Goal: Information Seeking & Learning: Learn about a topic

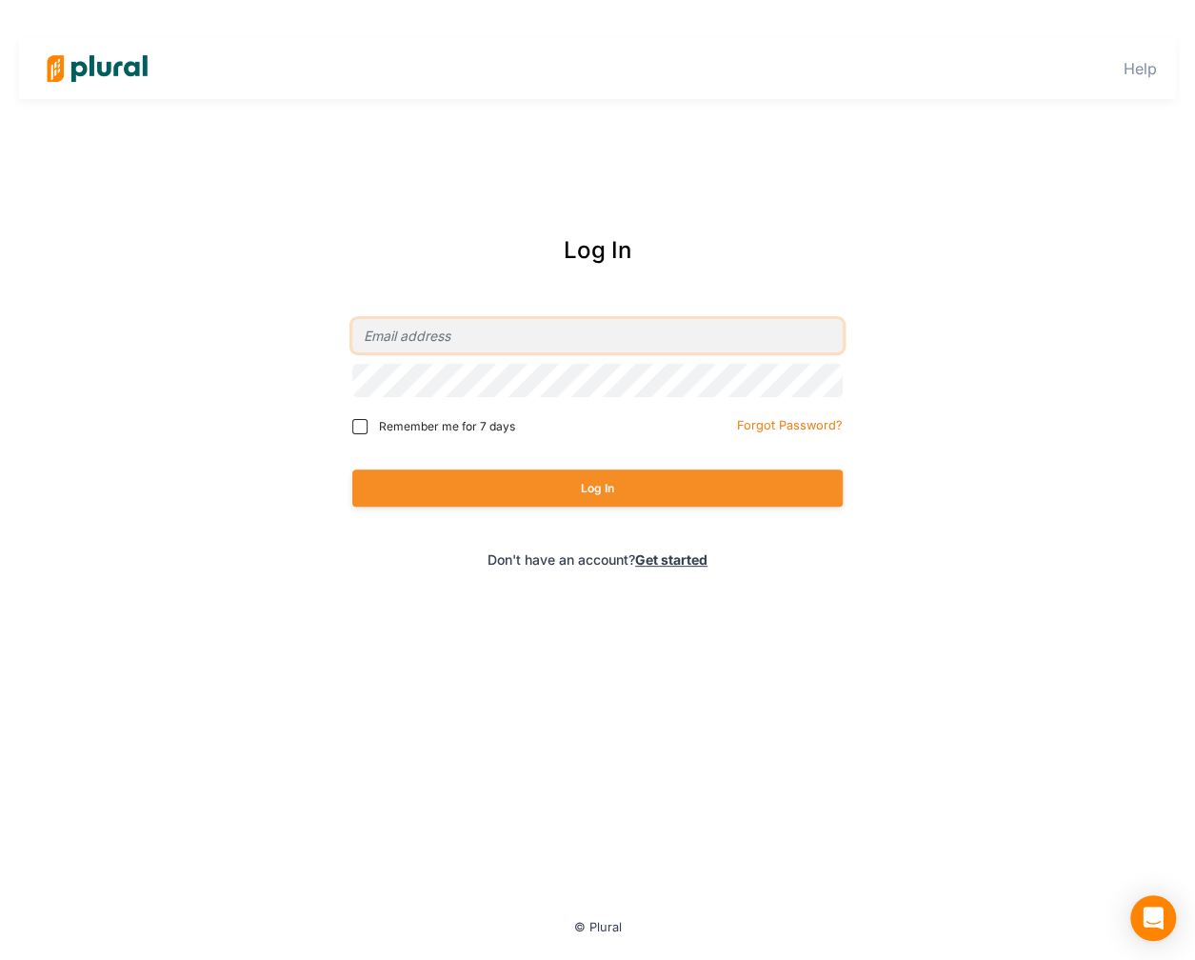
type input "[EMAIL_ADDRESS][PERSON_NAME][DOMAIN_NAME]"
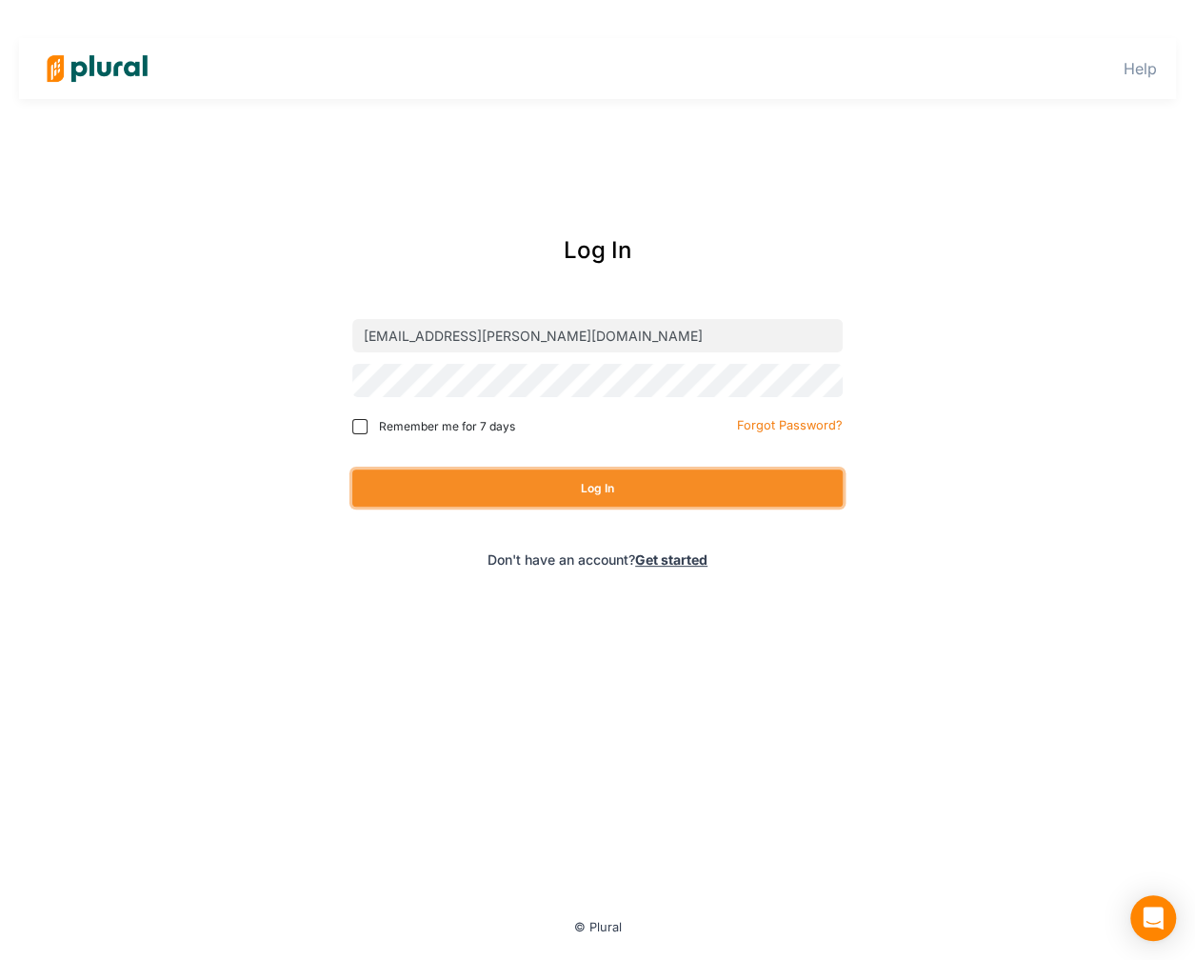
click at [647, 486] on button "Log In" at bounding box center [597, 487] width 490 height 37
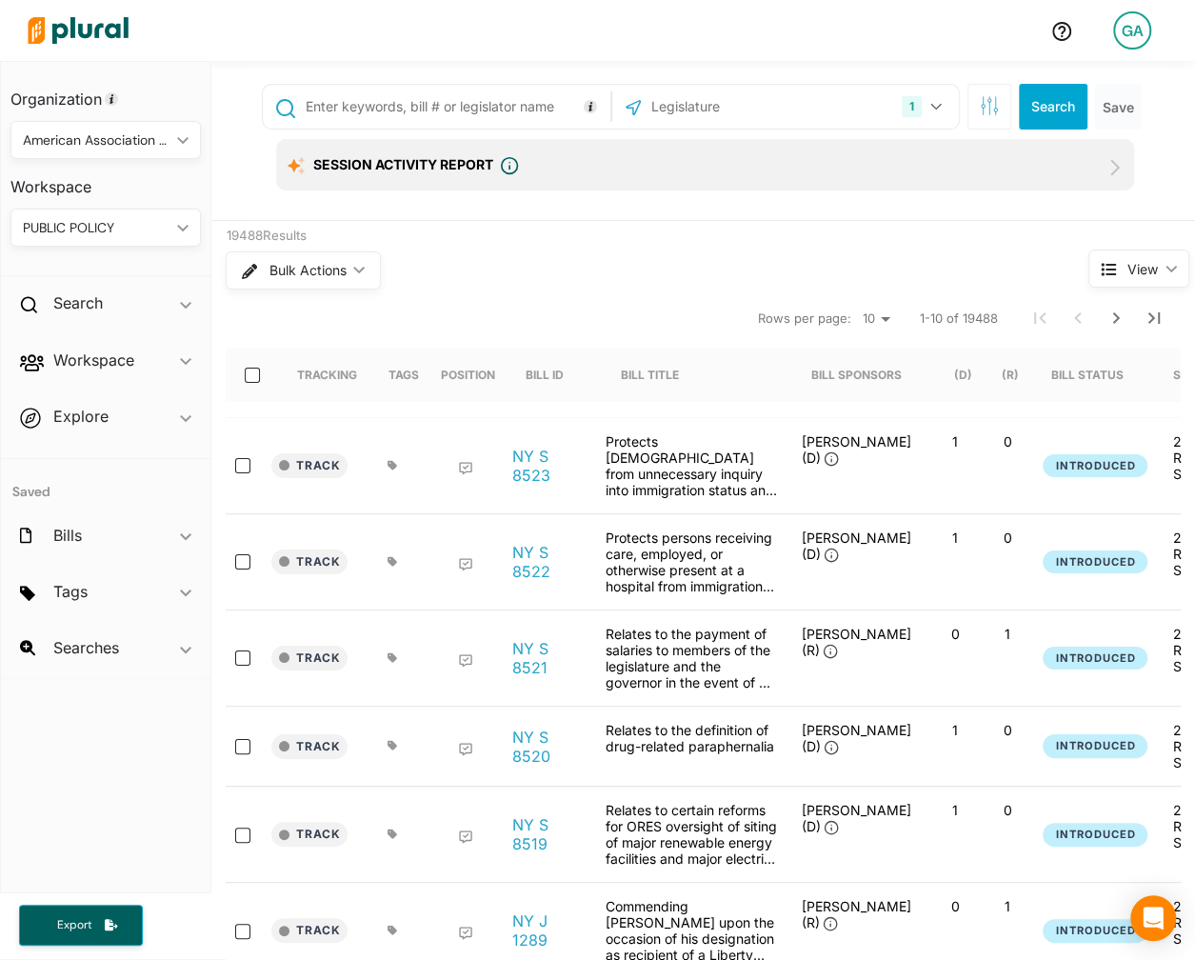
click at [1126, 45] on div "GA" at bounding box center [1132, 30] width 38 height 38
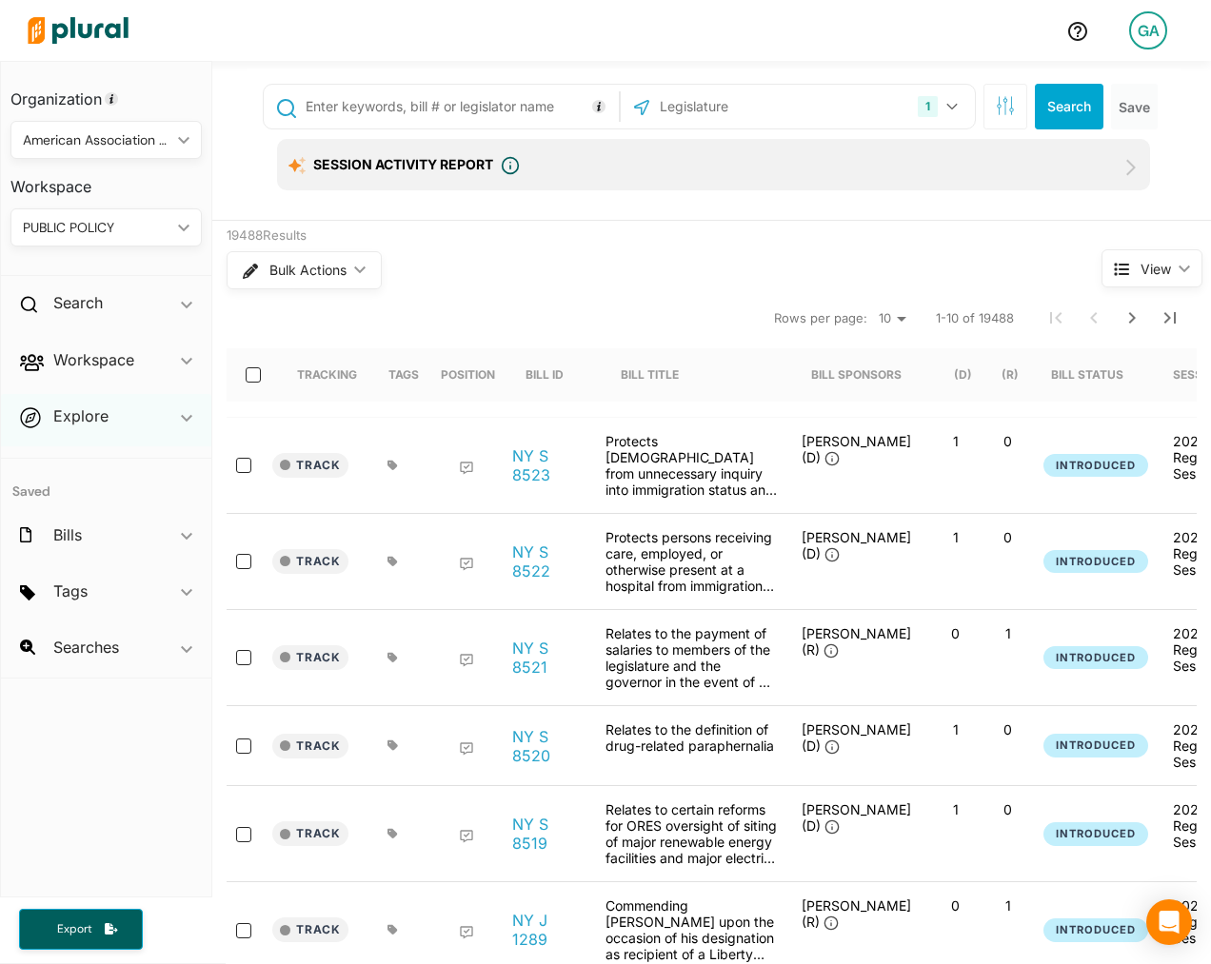
click at [144, 412] on div "Explore ic_keyboard_arrow_down" at bounding box center [106, 419] width 210 height 51
click at [105, 457] on h4 "Overview" at bounding box center [111, 460] width 163 height 18
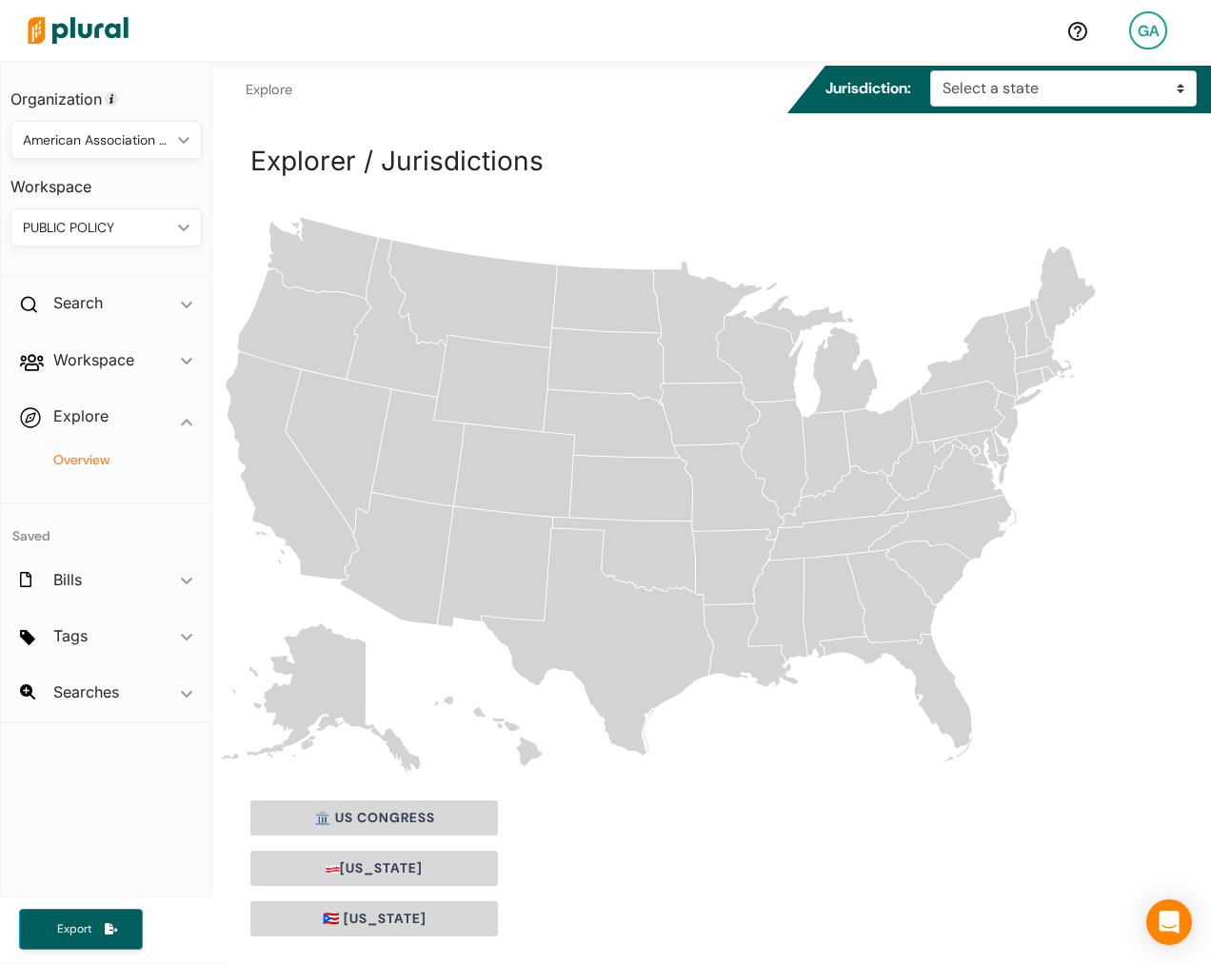
click at [104, 26] on img at bounding box center [77, 30] width 133 height 67
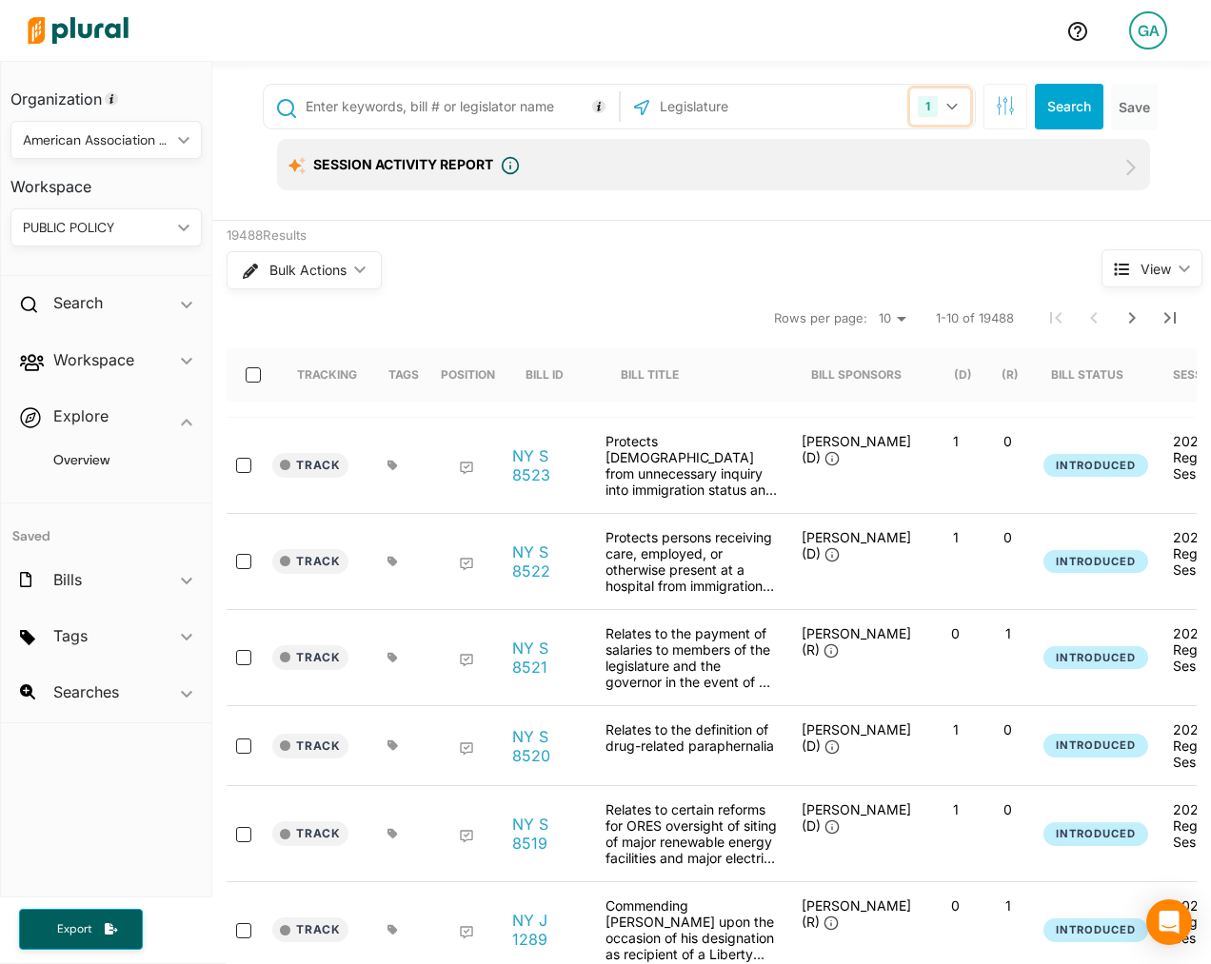
click at [962, 109] on button "1" at bounding box center [940, 107] width 60 height 36
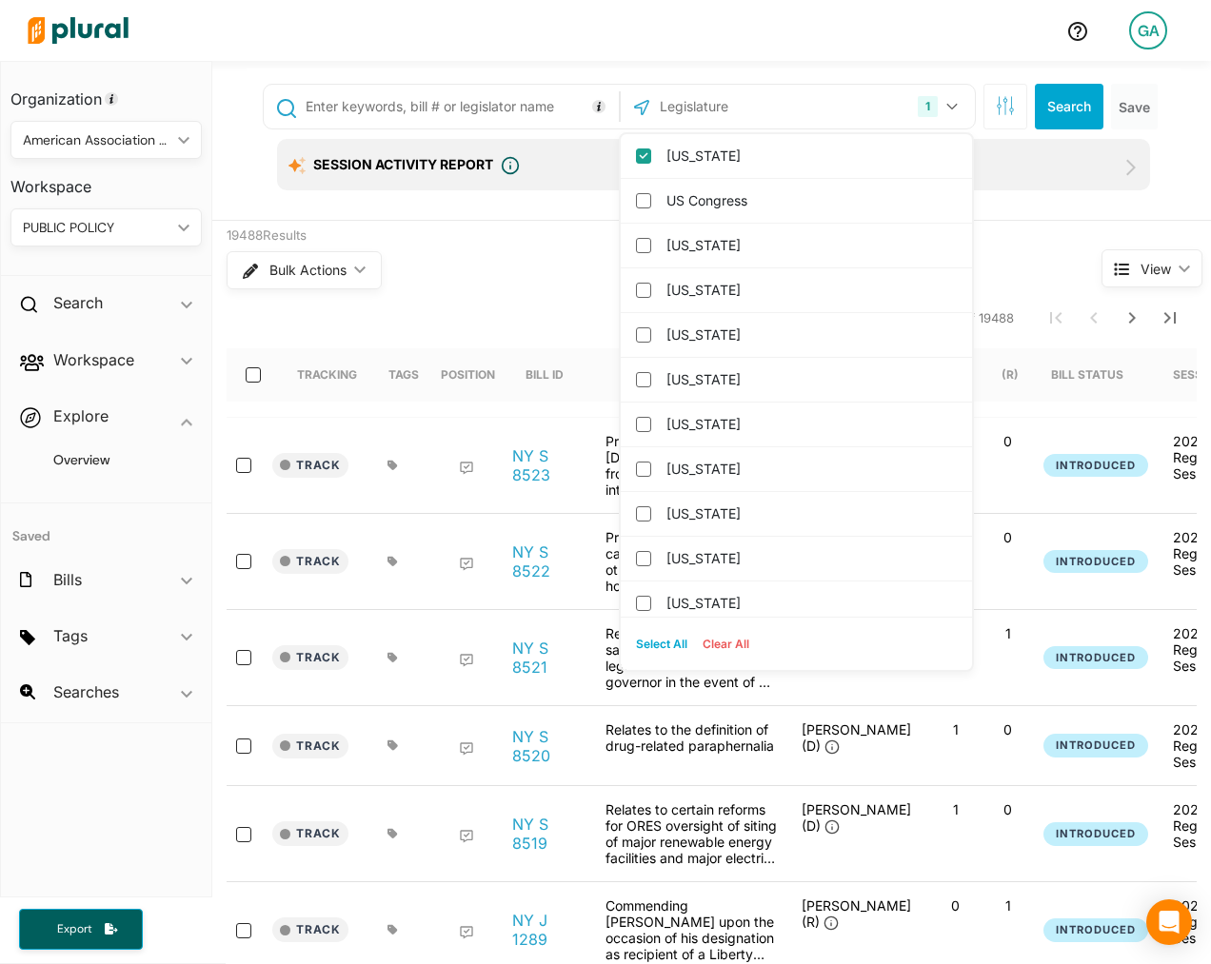
click at [761, 104] on input "text" at bounding box center [760, 107] width 204 height 36
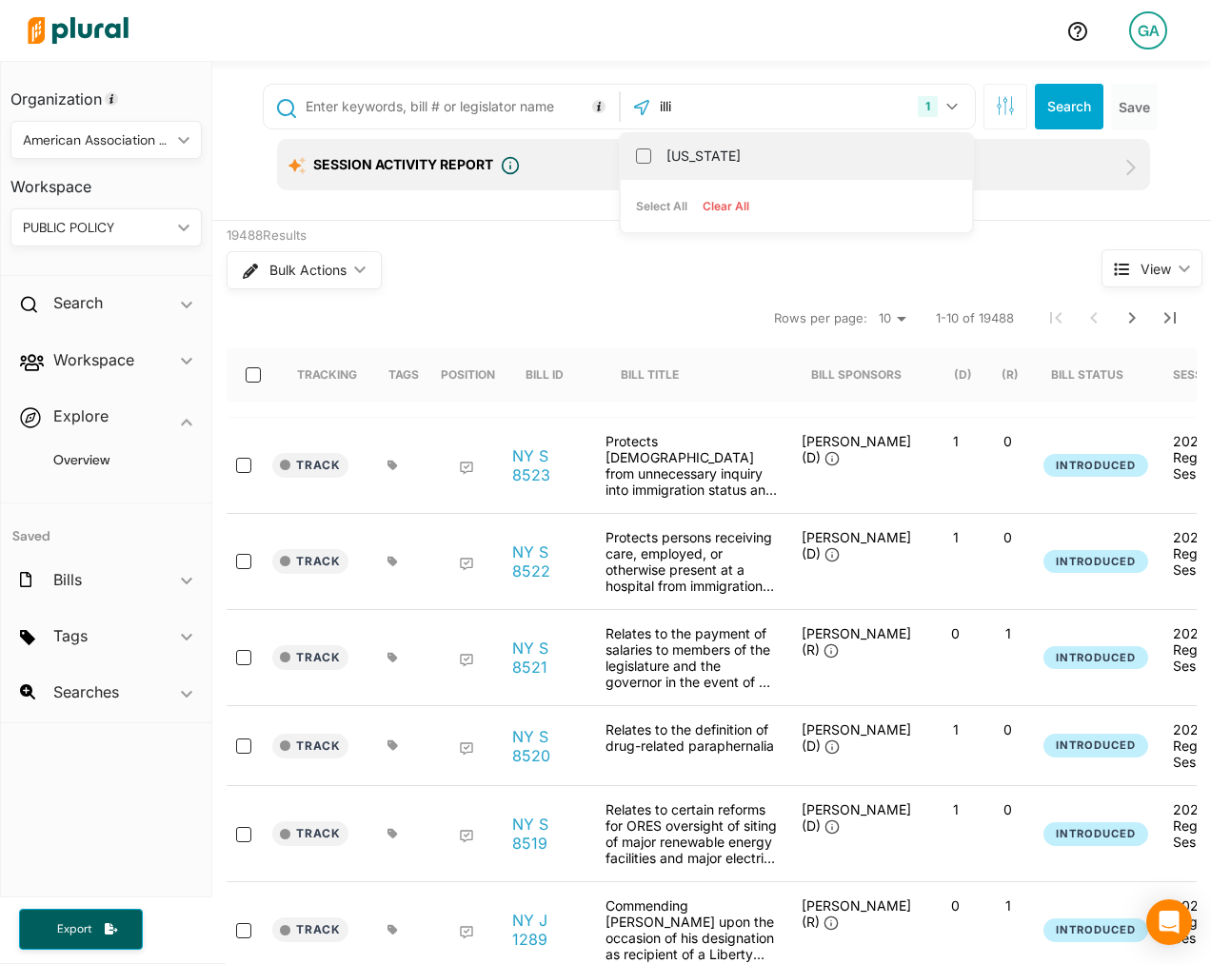
type input "illi"
click at [764, 148] on label "[US_STATE]" at bounding box center [809, 156] width 287 height 29
click at [651, 149] on input "[US_STATE]" at bounding box center [643, 156] width 15 height 15
checkbox input "true"
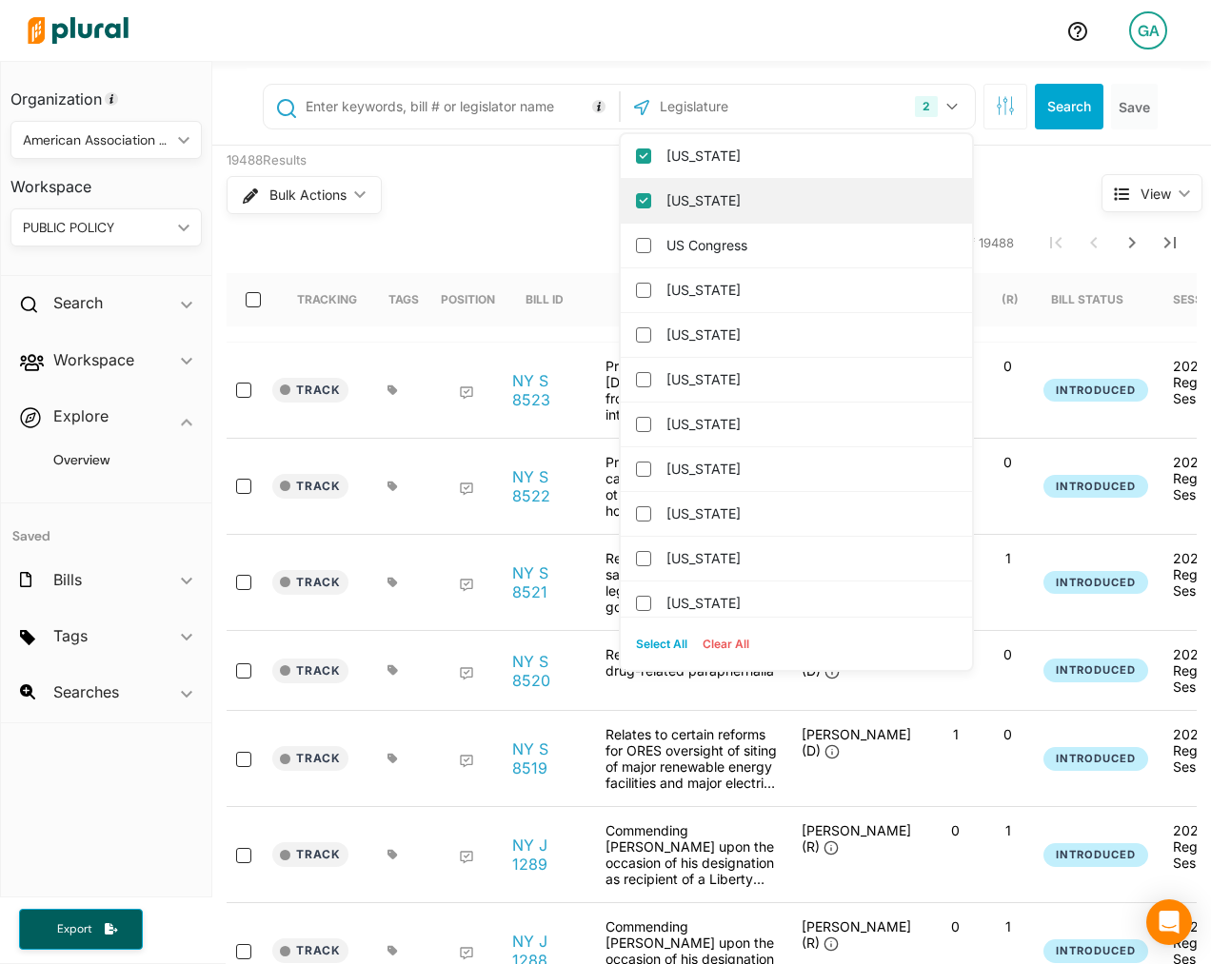
click at [755, 200] on label "[US_STATE]" at bounding box center [809, 201] width 287 height 29
click at [651, 200] on input "[US_STATE]" at bounding box center [643, 200] width 15 height 15
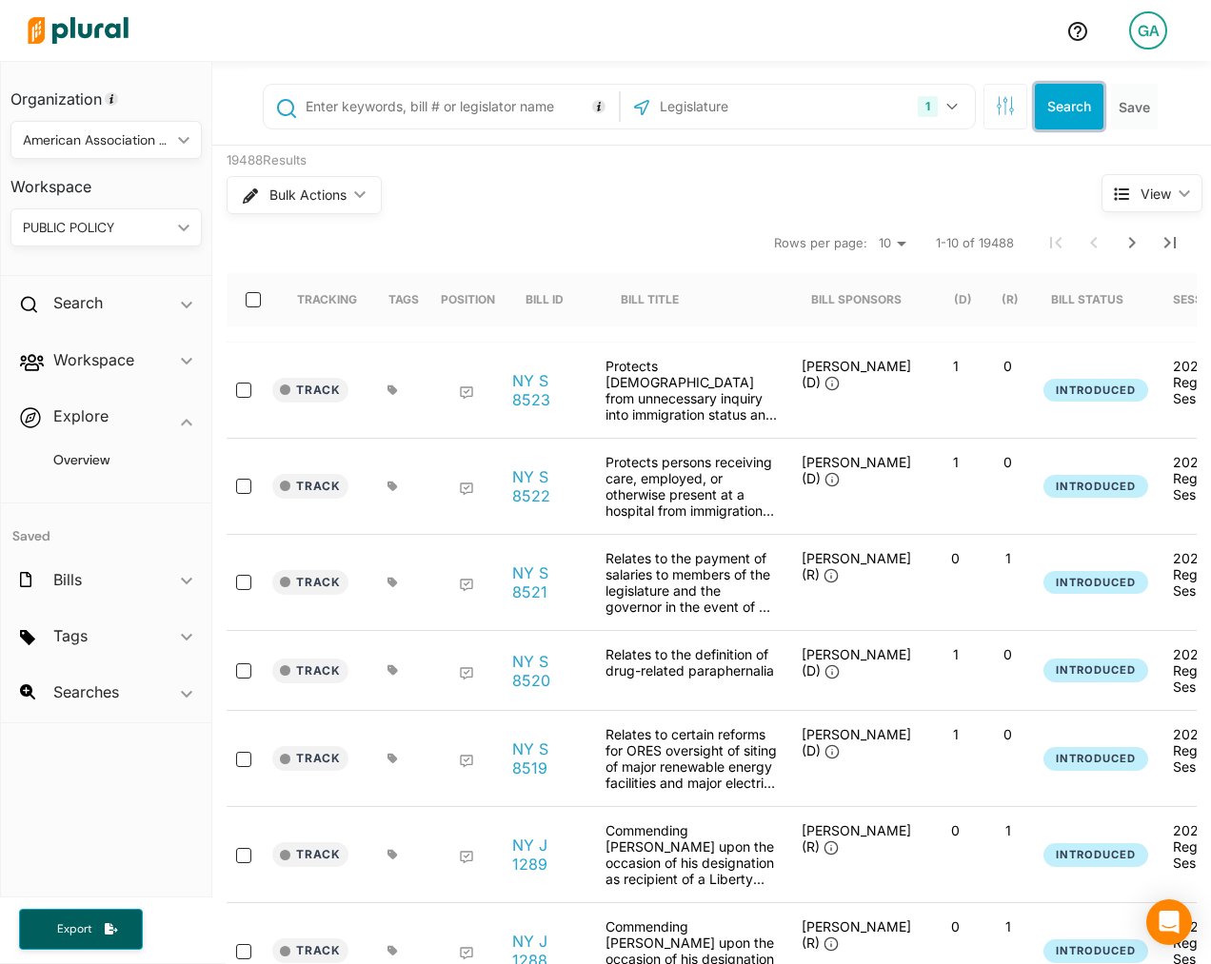
click at [1060, 100] on button "Search" at bounding box center [1069, 107] width 69 height 46
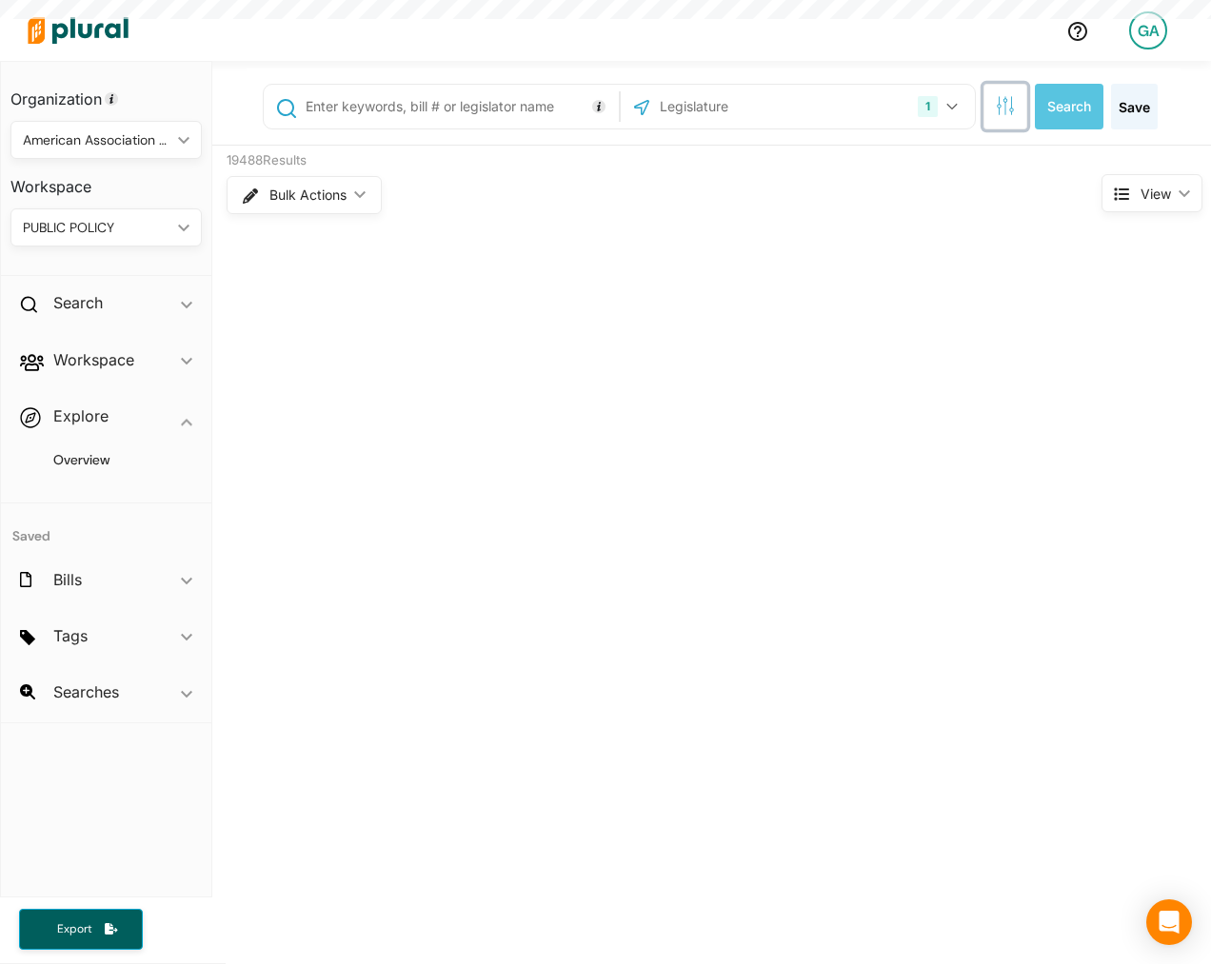
click at [987, 100] on button "button" at bounding box center [1005, 107] width 44 height 46
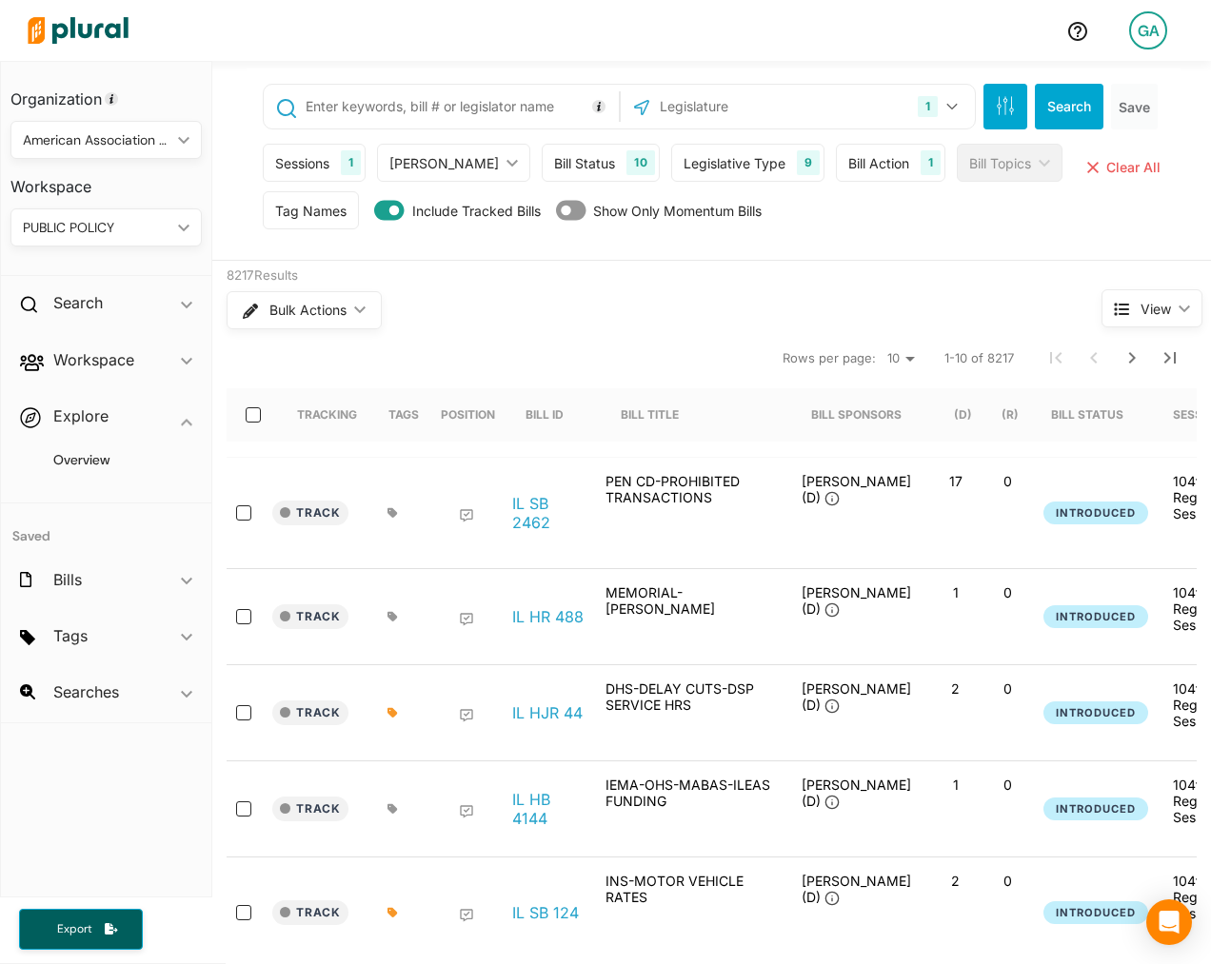
click at [854, 169] on div "Bill Action" at bounding box center [878, 163] width 61 height 20
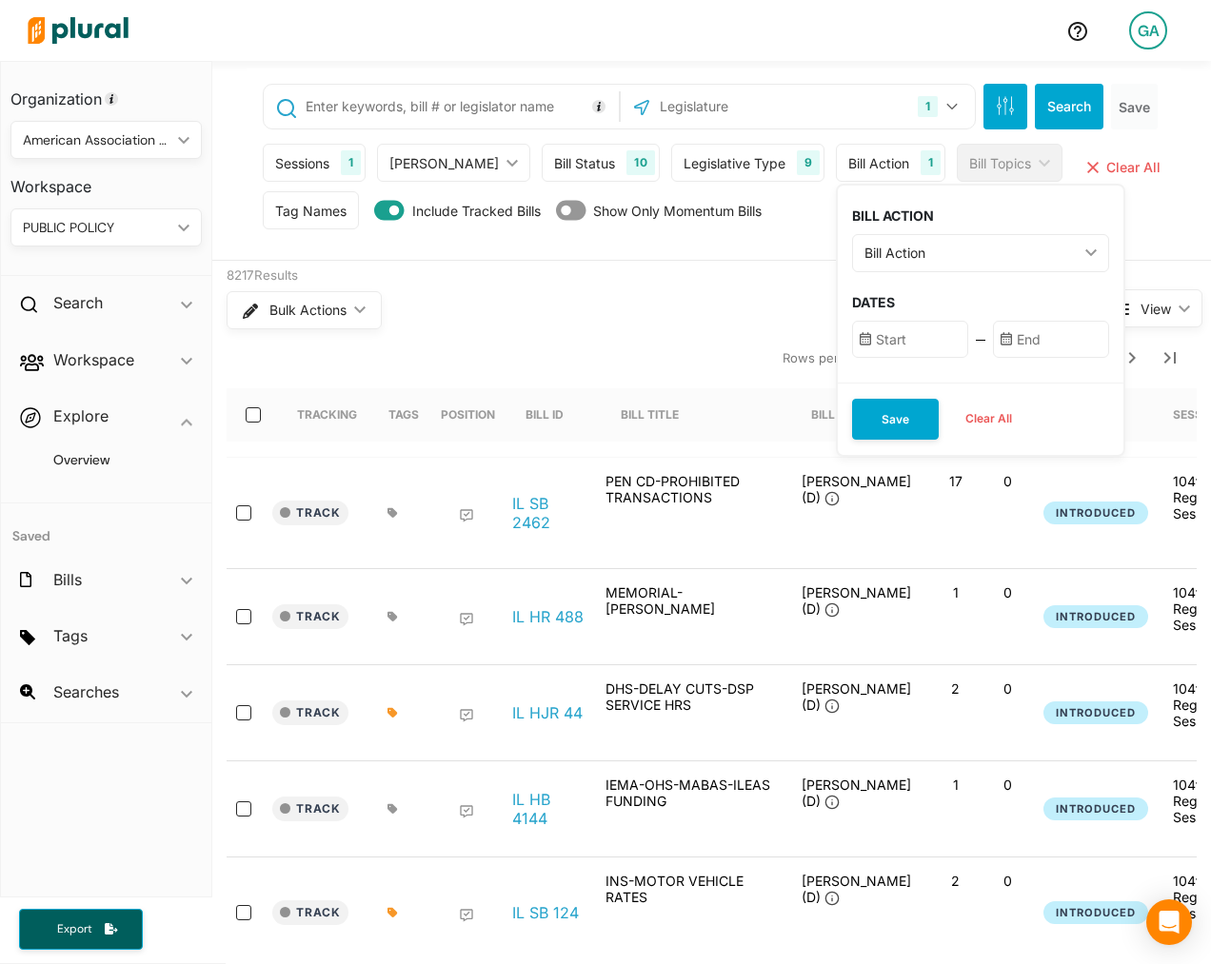
click at [889, 262] on div "Bill Action ic_keyboard_arrow_down" at bounding box center [980, 253] width 257 height 38
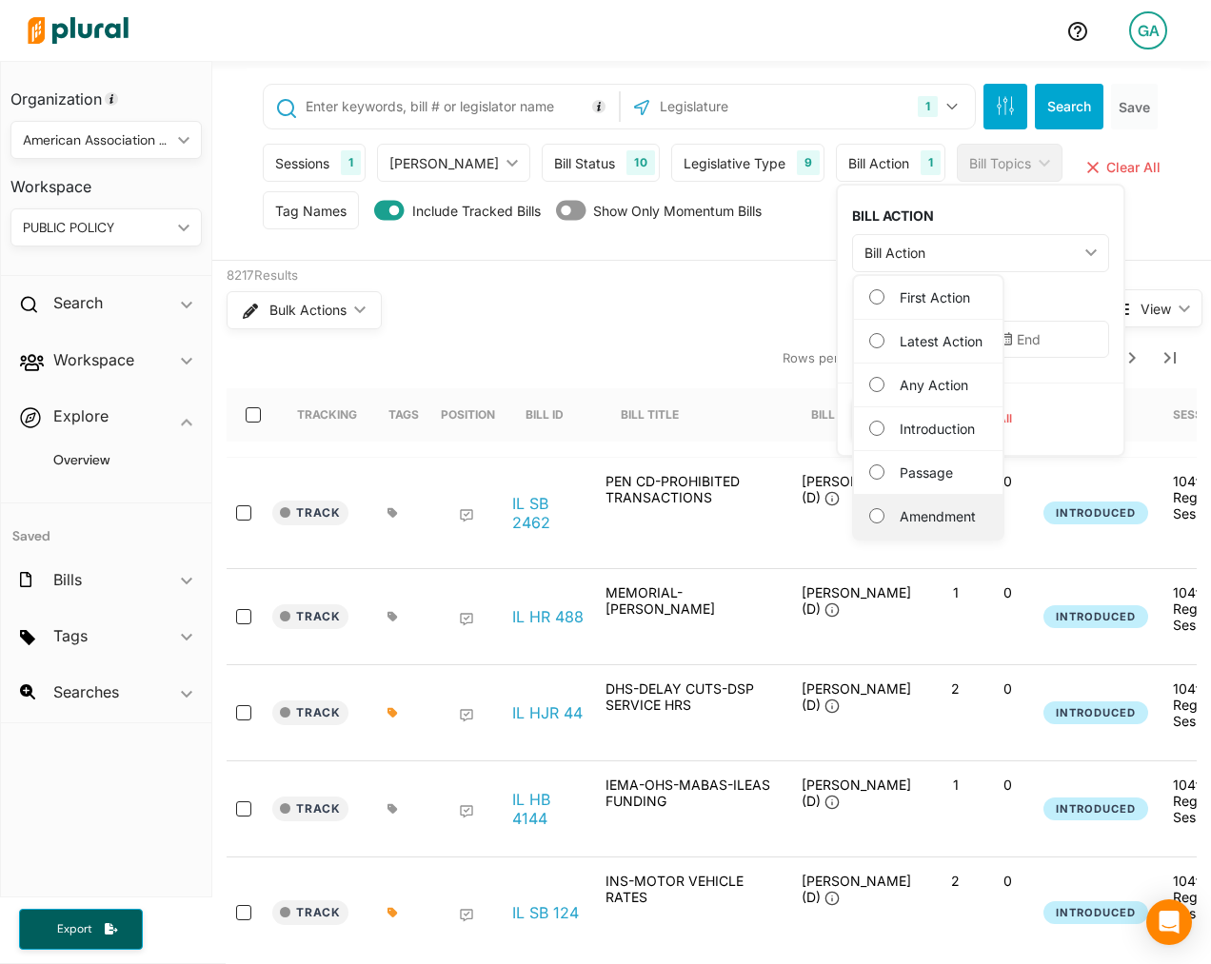
click at [900, 510] on label "Amendment" at bounding box center [942, 516] width 84 height 20
click at [884, 510] on input "Amendment" at bounding box center [876, 515] width 15 height 15
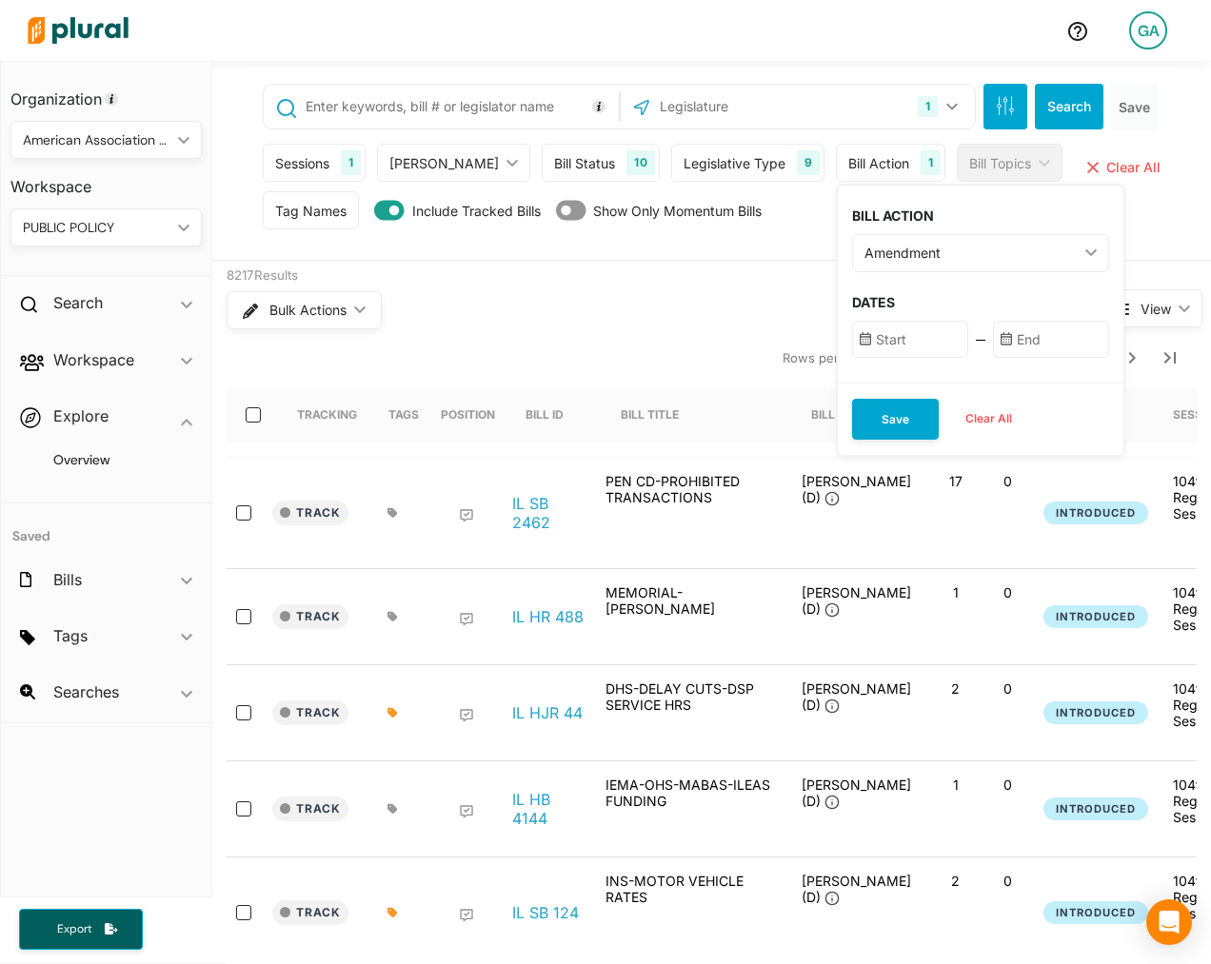
click at [860, 352] on input "text" at bounding box center [910, 339] width 116 height 37
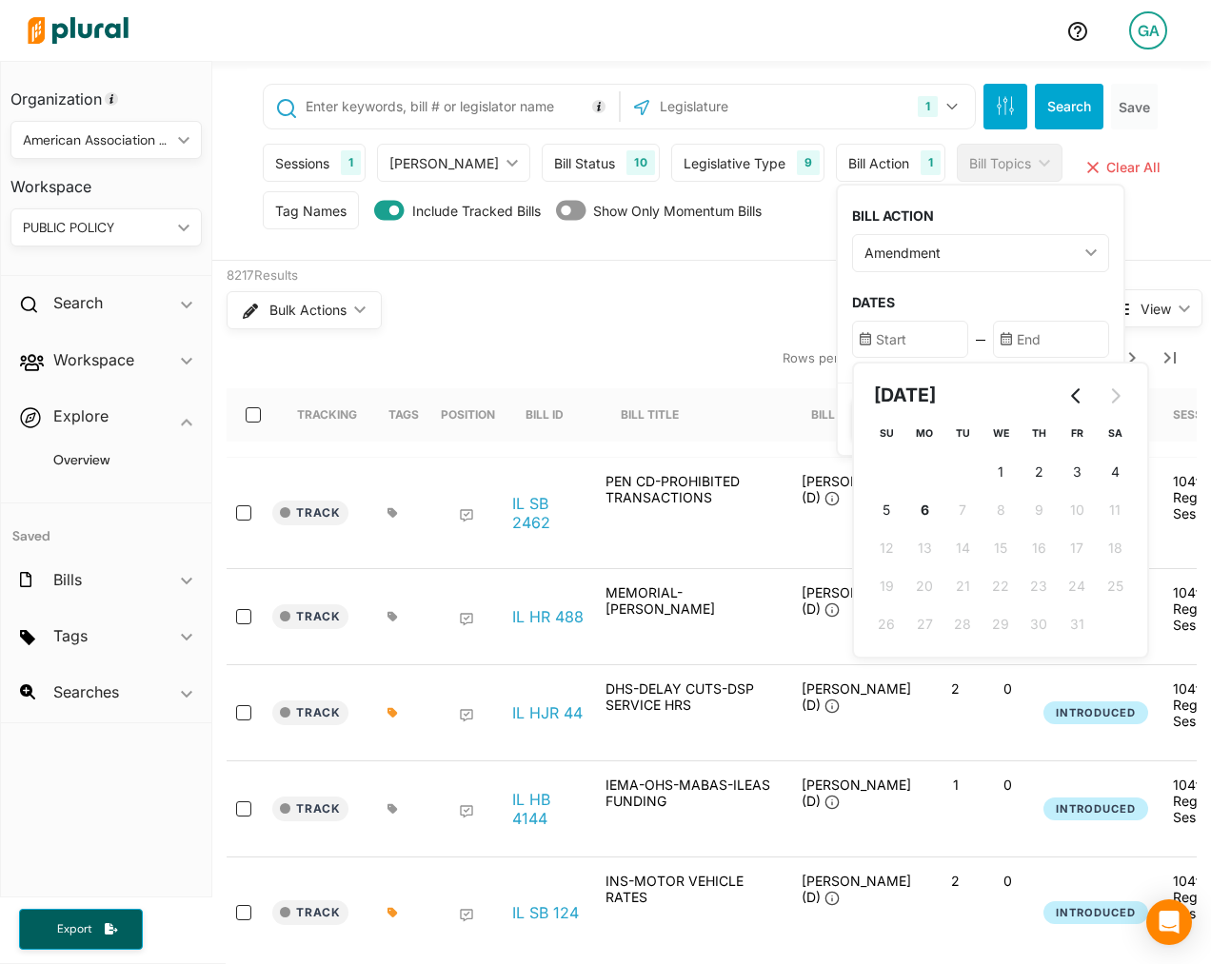
click at [863, 347] on input "text" at bounding box center [910, 339] width 116 height 37
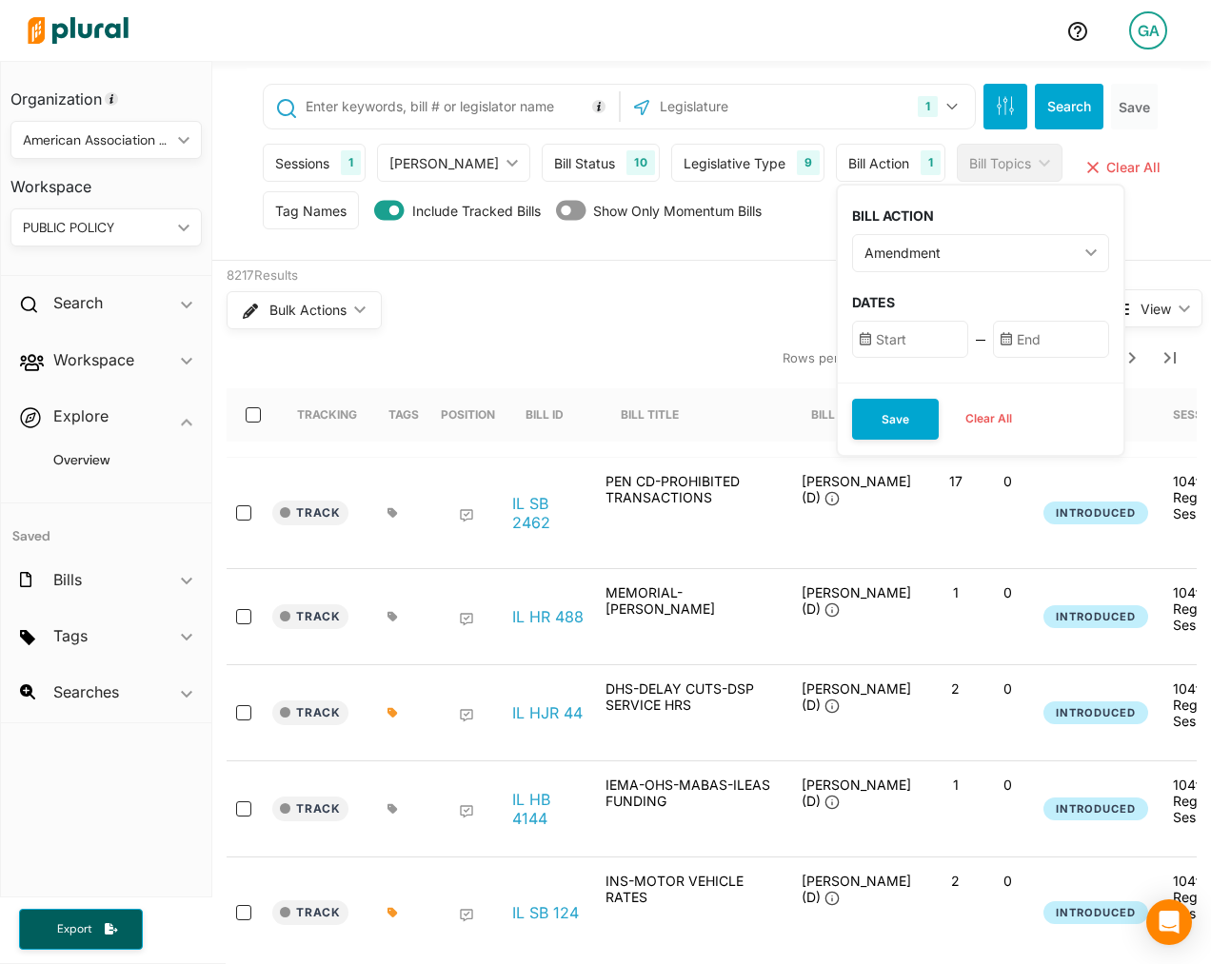
click at [888, 341] on input "text" at bounding box center [910, 339] width 116 height 37
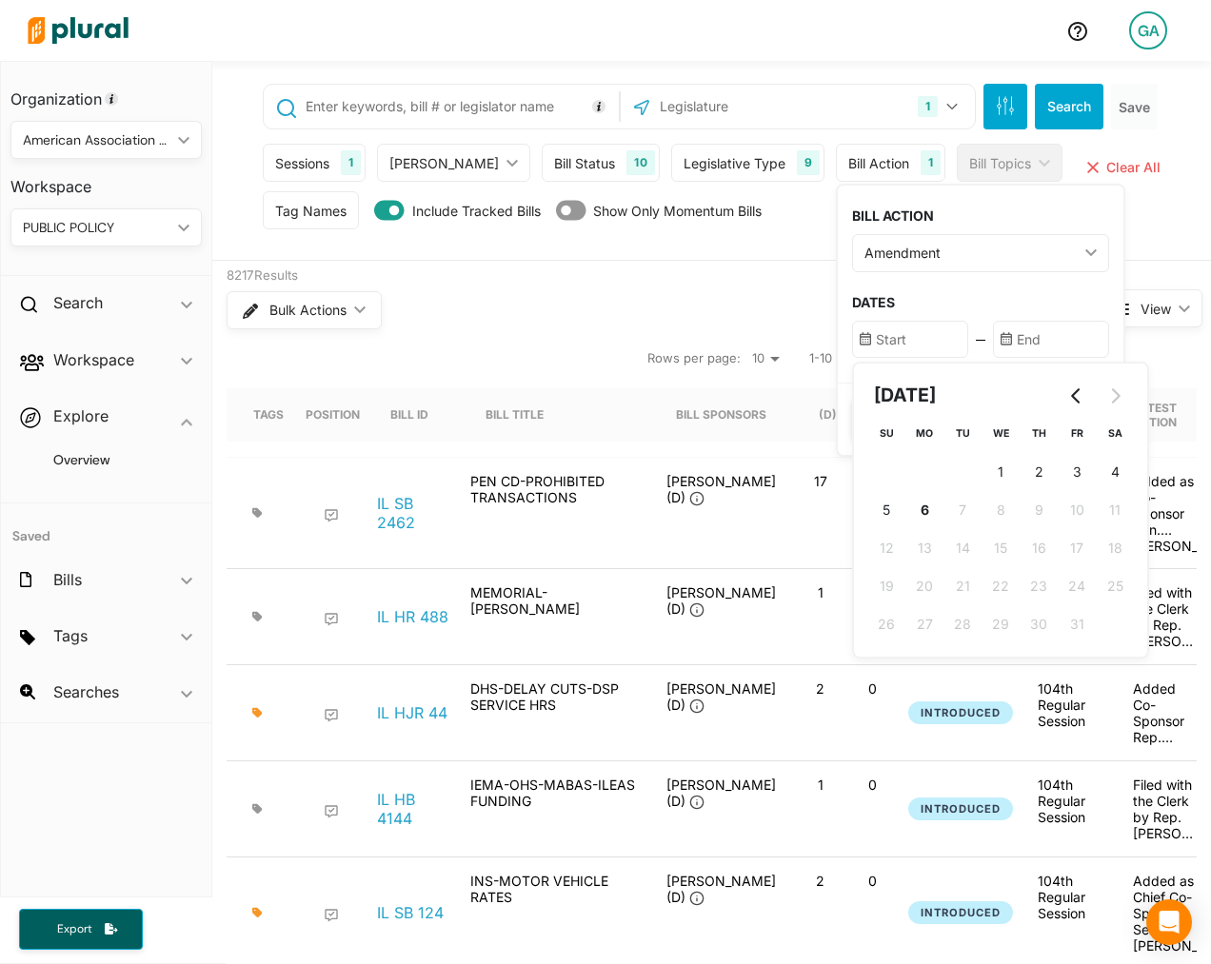
scroll to position [0, 112]
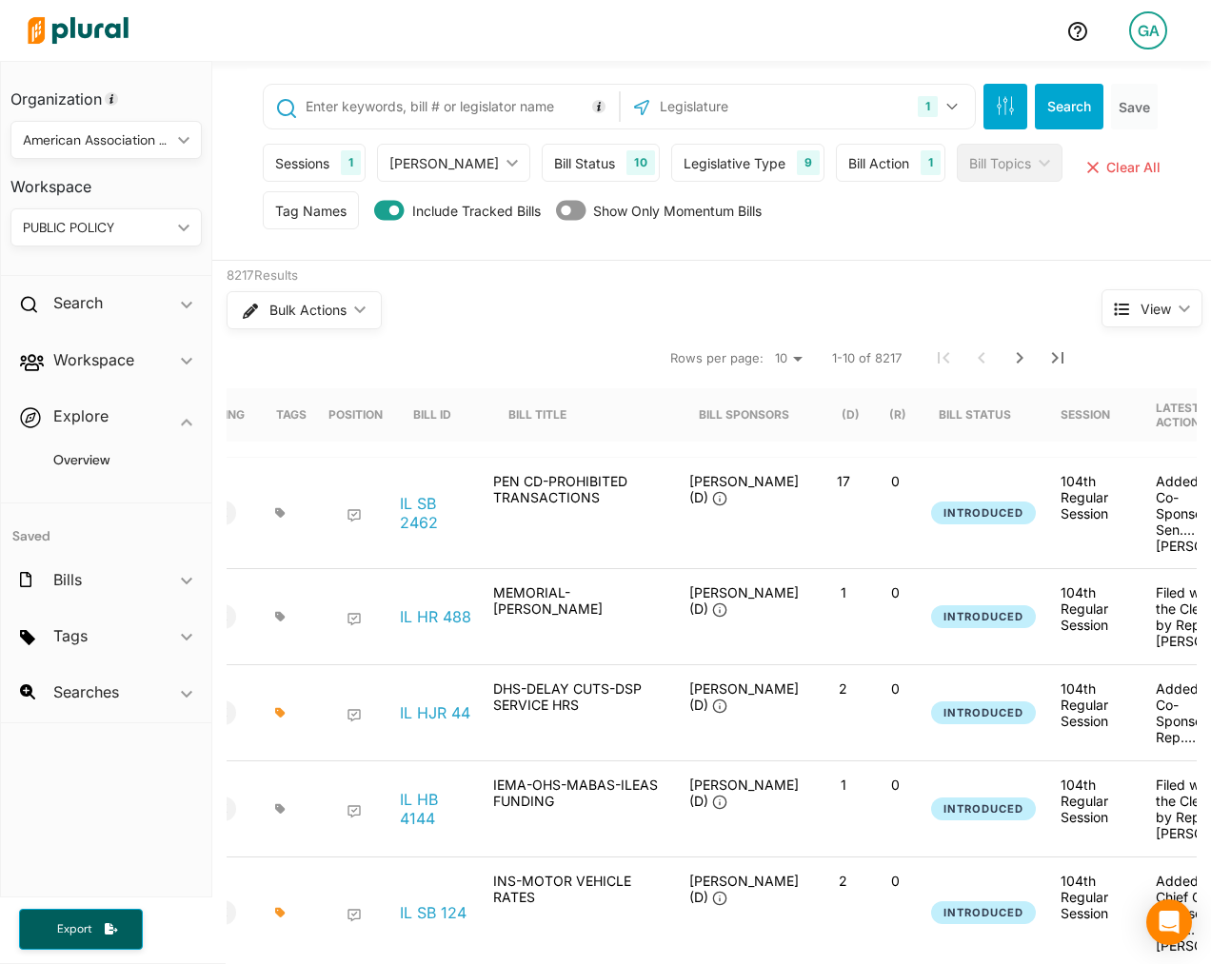
click at [437, 534] on div "IL SB 2462" at bounding box center [435, 513] width 95 height 80
click at [426, 518] on link "IL SB 2462" at bounding box center [436, 513] width 72 height 38
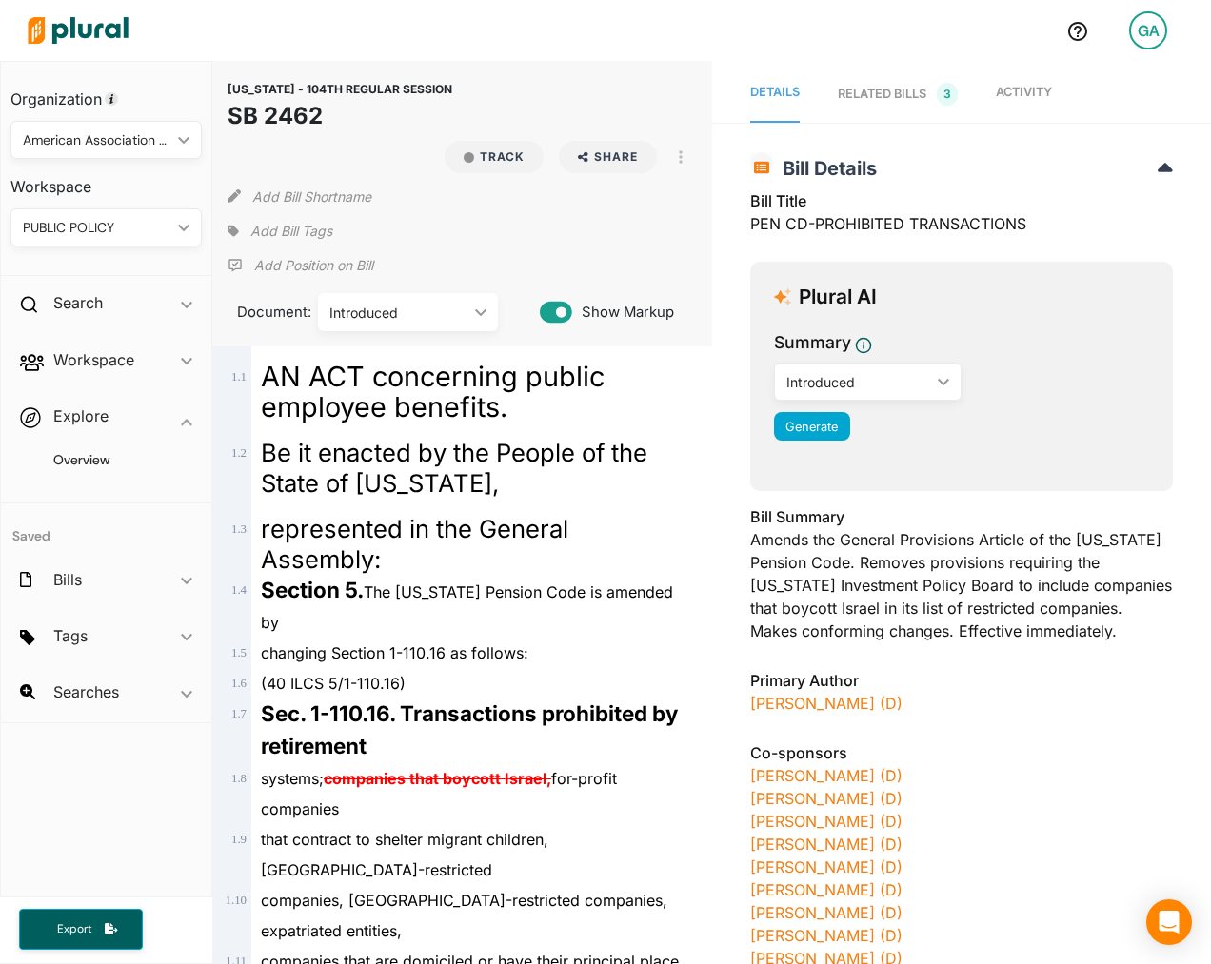
click at [1022, 87] on span "Activity" at bounding box center [1024, 92] width 56 height 14
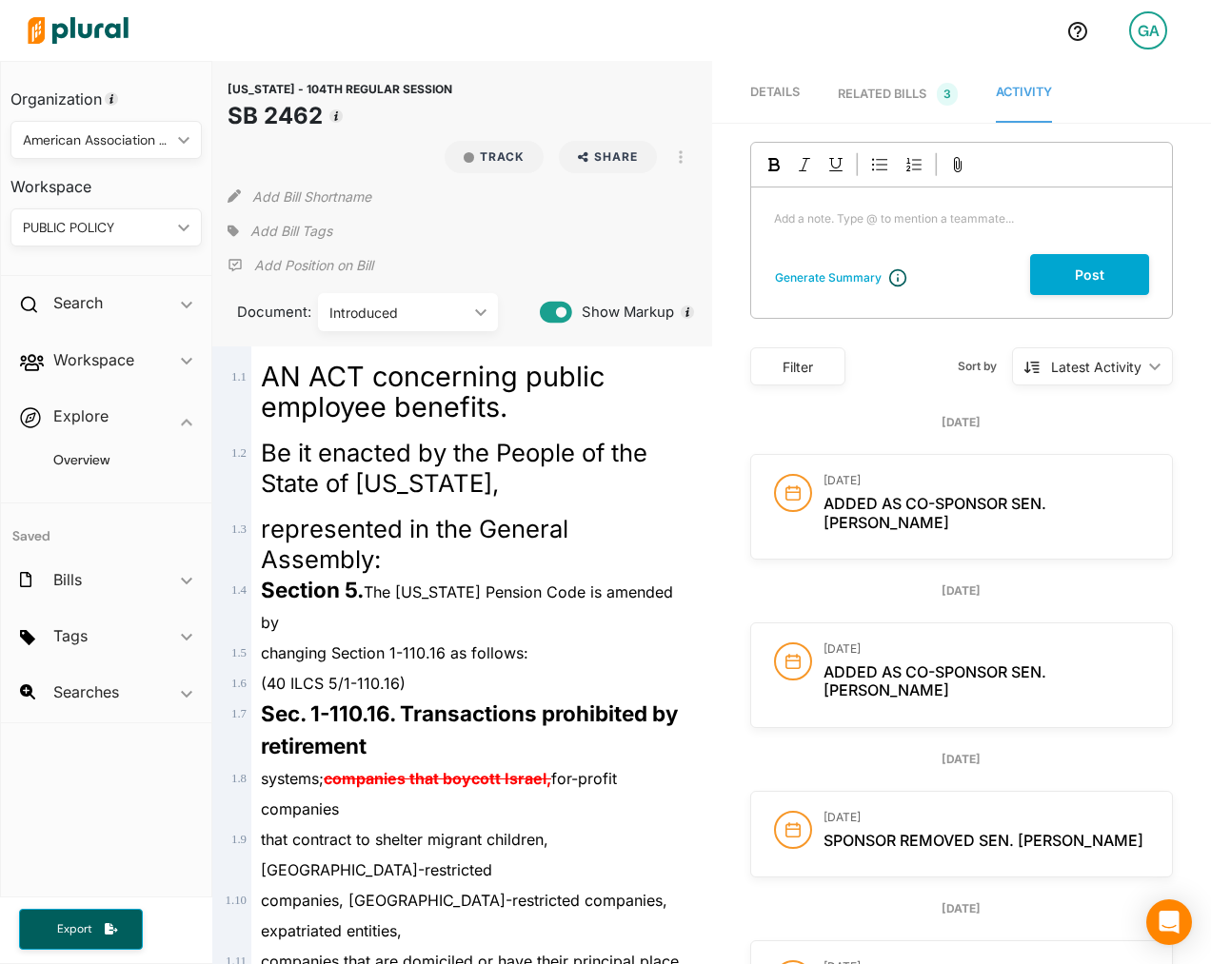
click at [472, 308] on icon "ic_keyboard_arrow_down" at bounding box center [476, 312] width 19 height 9
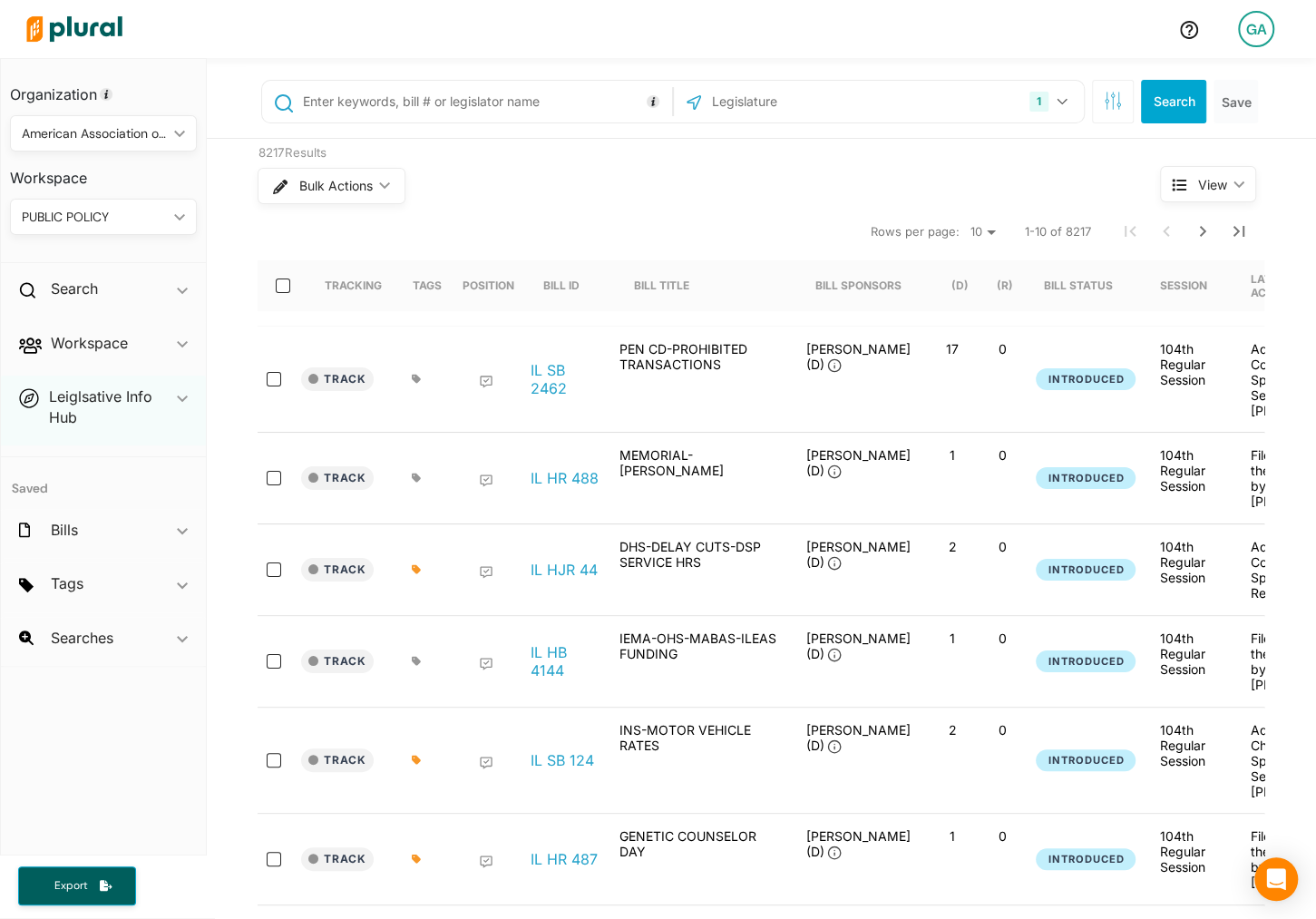
click at [178, 404] on span "ic_keyboard_arrow_down" at bounding box center [182, 411] width 10 height 48
click at [177, 402] on span "ic_keyboard_arrow_down" at bounding box center [182, 411] width 10 height 48
click at [362, 369] on button "Track" at bounding box center [337, 379] width 72 height 24
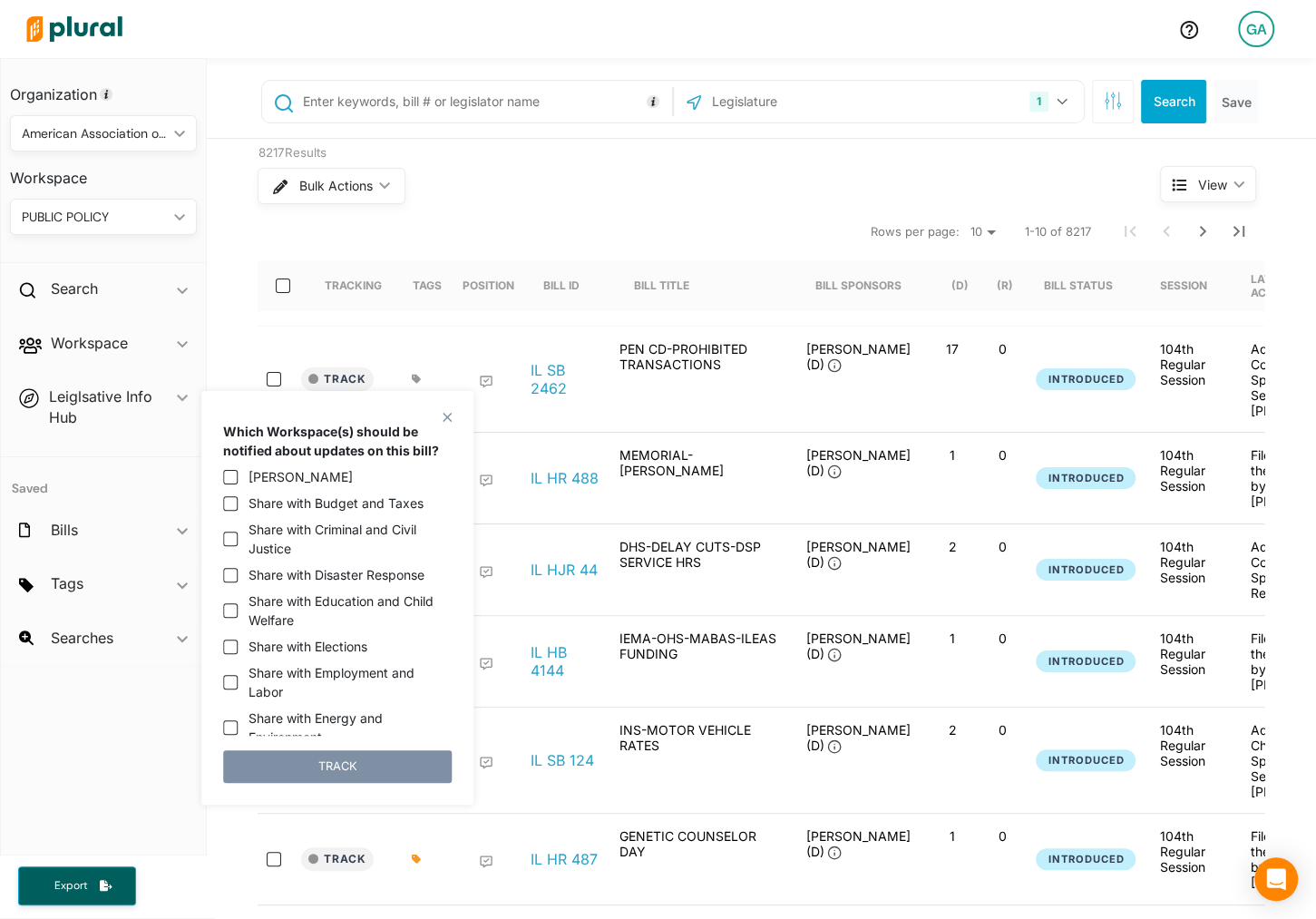
click at [578, 193] on div "Bulk Actions ic_keyboard_arrow_down" at bounding box center [675, 186] width 835 height 48
